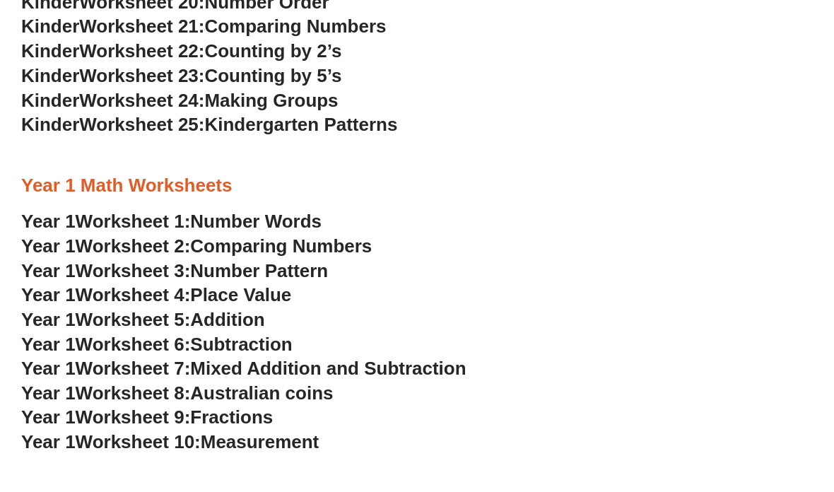
scroll to position [925, 0]
click at [137, 309] on span "Worksheet 5:" at bounding box center [133, 319] width 115 height 21
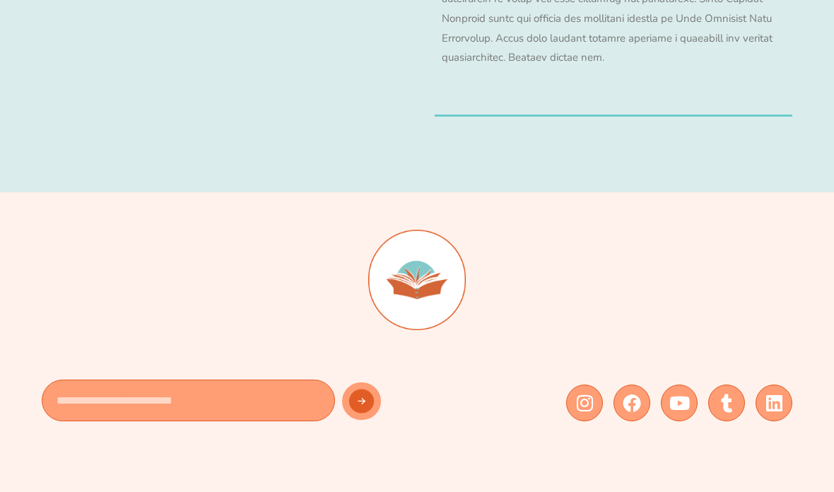
scroll to position [8949, 0]
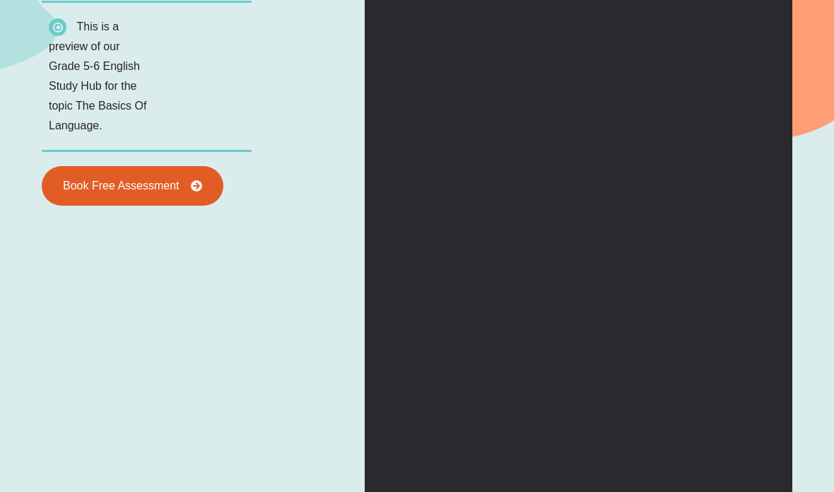
scroll to position [1754, 0]
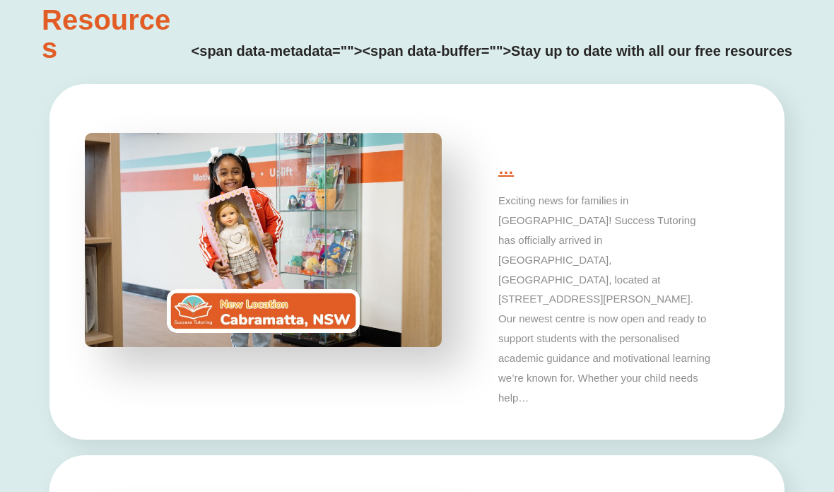
type input "*"
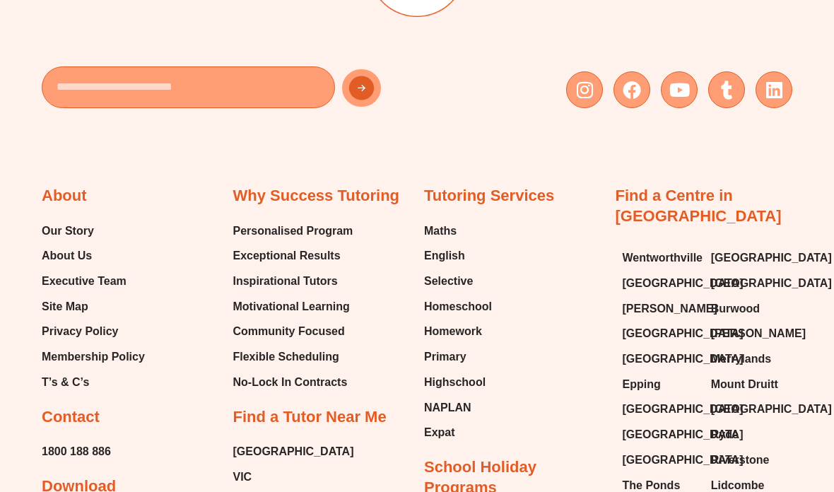
scroll to position [4984, 0]
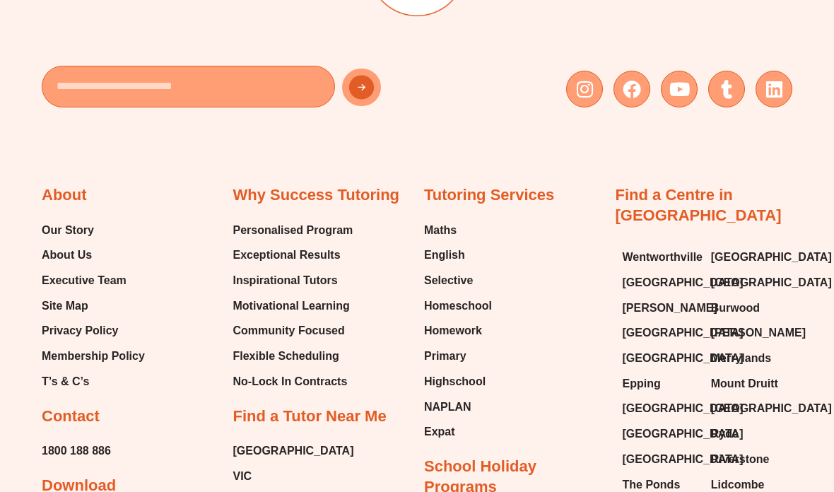
click at [457, 245] on span "English" at bounding box center [444, 255] width 41 height 21
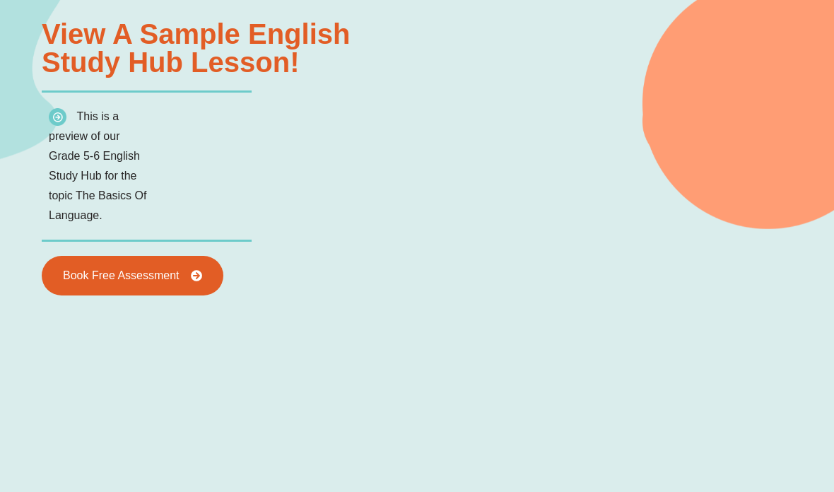
scroll to position [1650, 0]
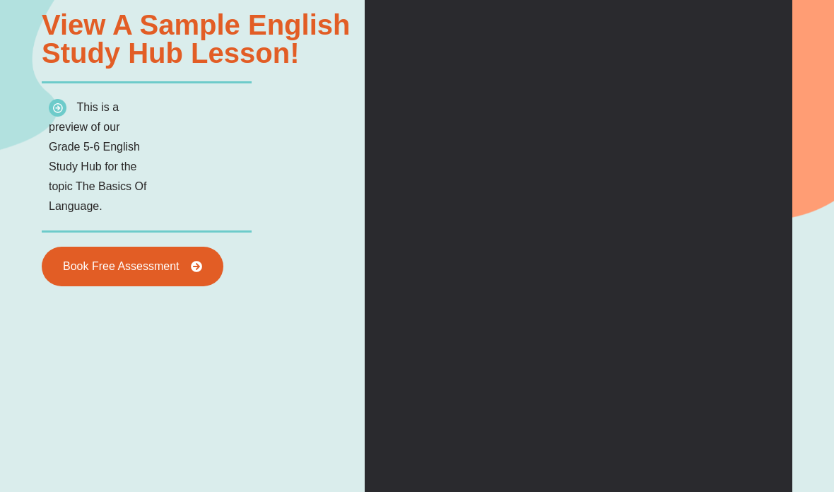
type input "*"
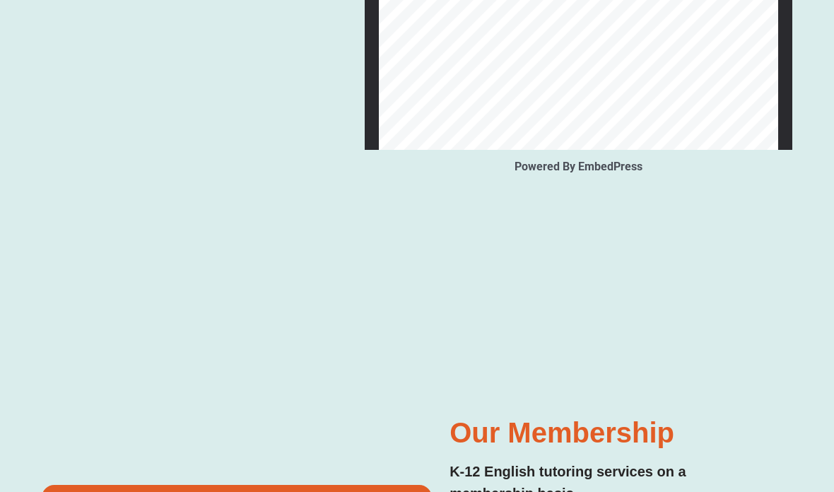
scroll to position [2137, 0]
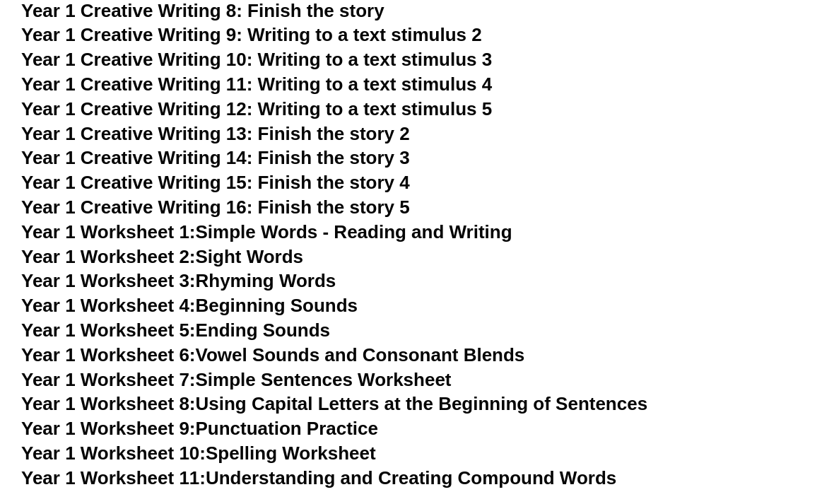
scroll to position [2273, 0]
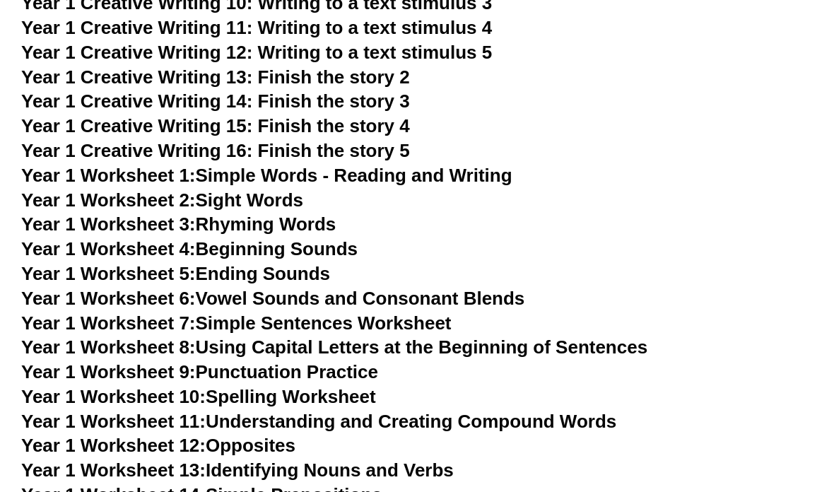
click at [323, 238] on link "Year 1 Worksheet 4: Beginning Sounds" at bounding box center [189, 248] width 337 height 21
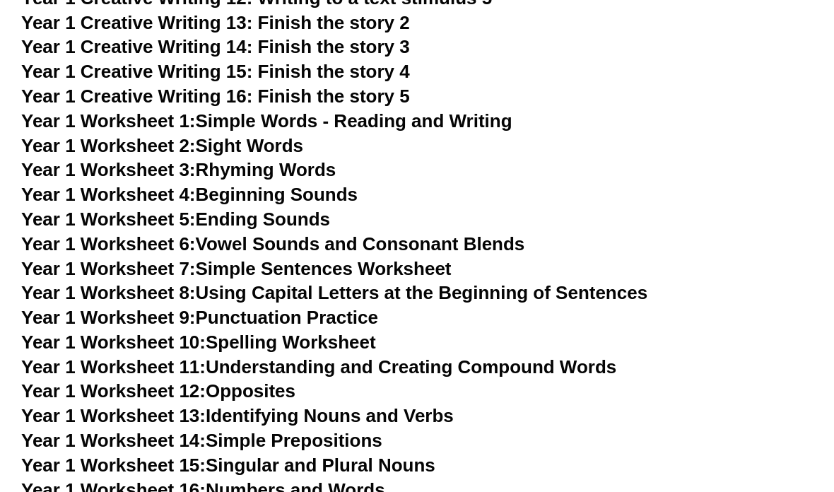
scroll to position [2327, 0]
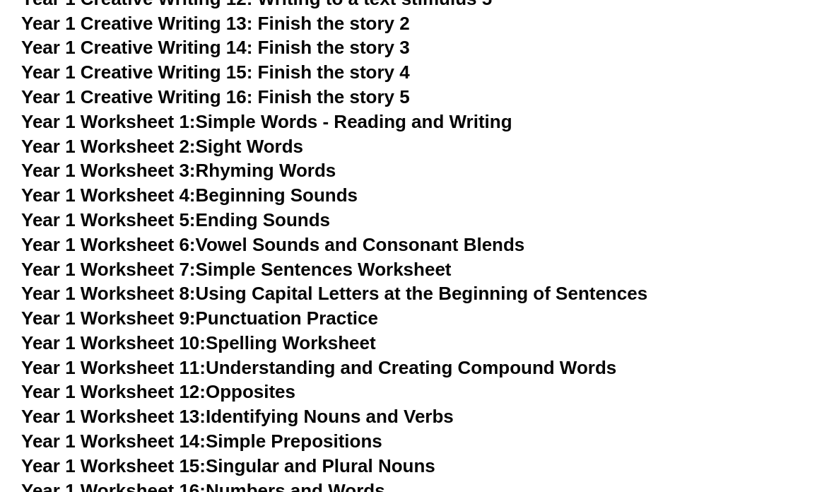
click at [347, 332] on link "Year 1 Worksheet 10: Spelling Worksheet" at bounding box center [198, 342] width 355 height 21
